Goal: Check status: Check status

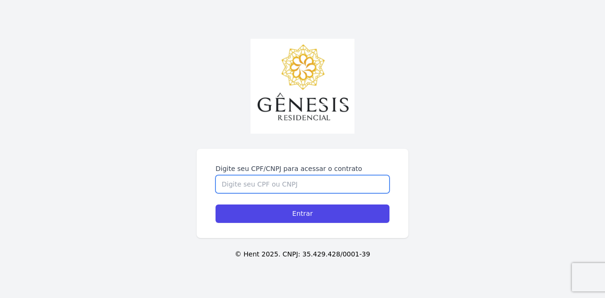
click at [269, 180] on input "Digite seu CPF/CNPJ para acessar o contrato" at bounding box center [303, 184] width 174 height 18
click at [268, 185] on input "Digite seu CPF/CNPJ para acessar o contrato" at bounding box center [303, 184] width 174 height 18
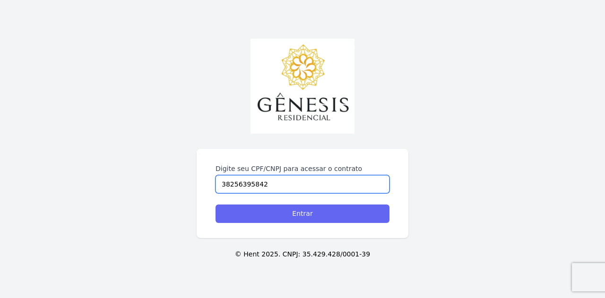
type input "38256395842"
click at [304, 217] on input "Entrar" at bounding box center [303, 214] width 174 height 18
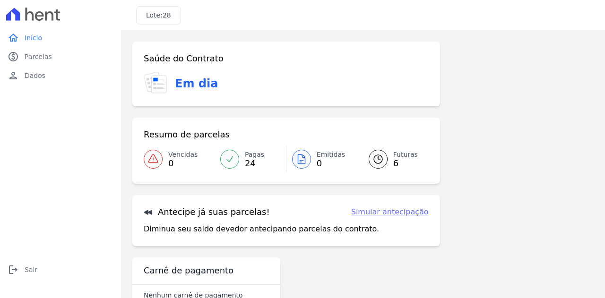
click at [250, 153] on span "Pagas" at bounding box center [254, 155] width 19 height 10
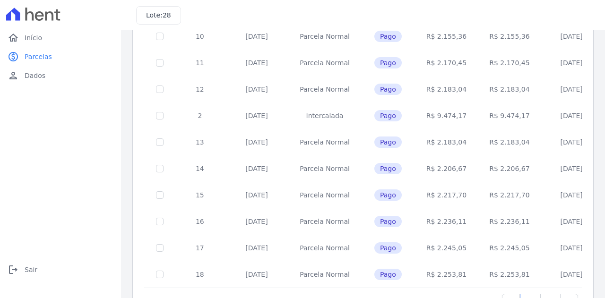
scroll to position [421, 0]
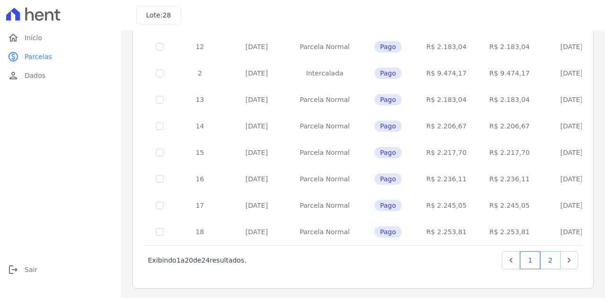
click at [540, 258] on link "2" at bounding box center [550, 261] width 20 height 18
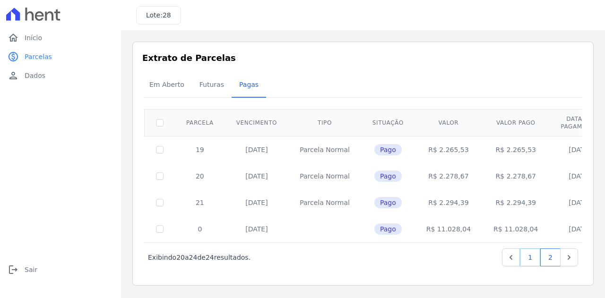
click at [533, 258] on link "1" at bounding box center [530, 258] width 20 height 18
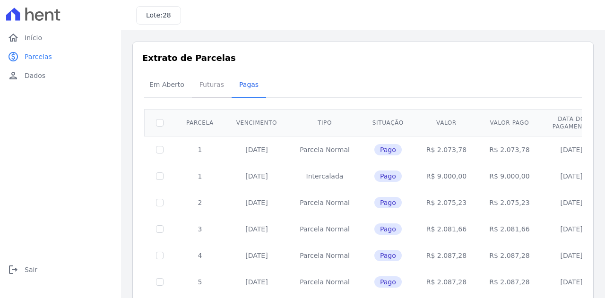
click at [202, 90] on span "Futuras" at bounding box center [212, 84] width 36 height 19
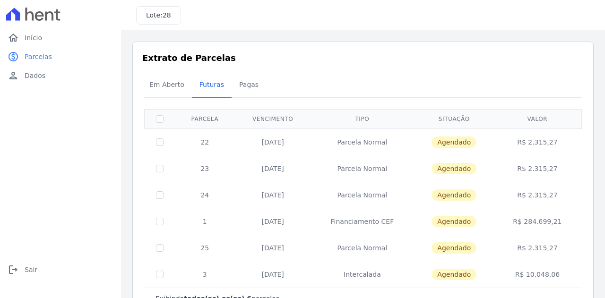
scroll to position [31, 0]
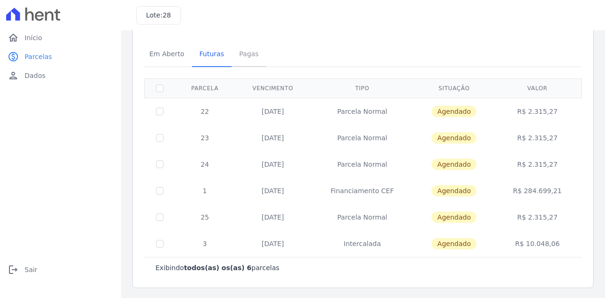
click at [238, 55] on span "Pagas" at bounding box center [249, 53] width 31 height 19
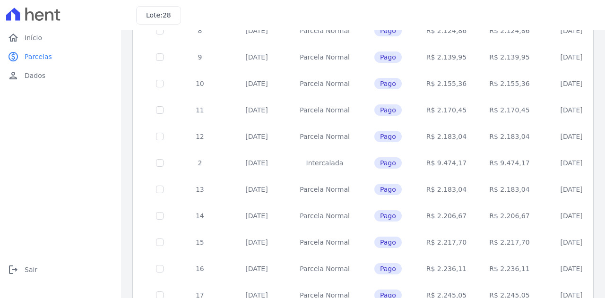
scroll to position [421, 0]
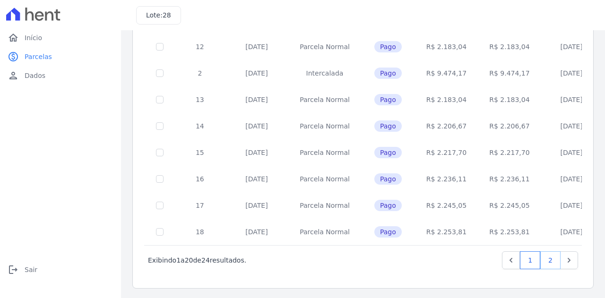
click at [543, 259] on link "2" at bounding box center [550, 261] width 20 height 18
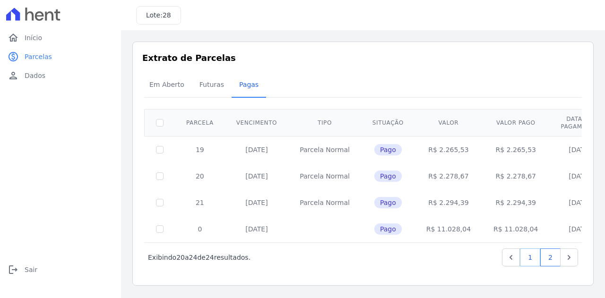
click at [531, 256] on link "1" at bounding box center [530, 258] width 20 height 18
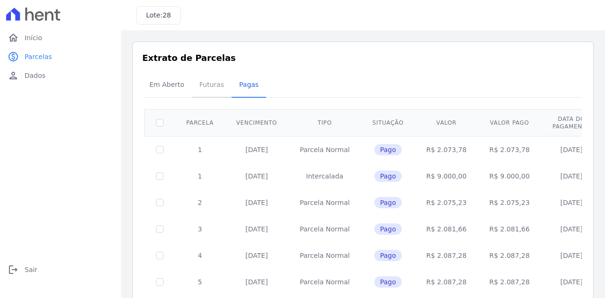
click at [209, 80] on span "Futuras" at bounding box center [212, 84] width 36 height 19
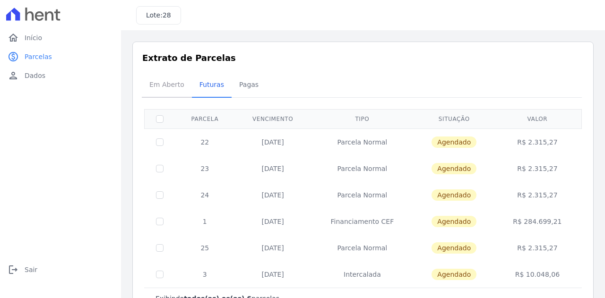
click at [165, 85] on span "Em Aberto" at bounding box center [167, 84] width 46 height 19
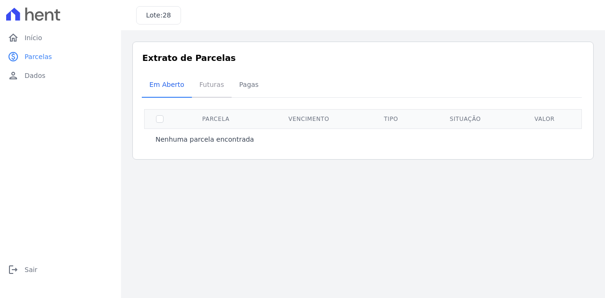
click at [204, 89] on span "Futuras" at bounding box center [212, 84] width 36 height 19
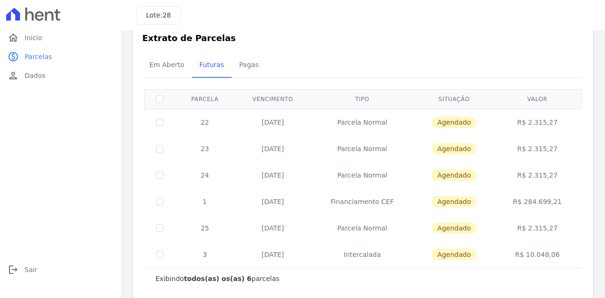
scroll to position [31, 0]
